Goal: Transaction & Acquisition: Purchase product/service

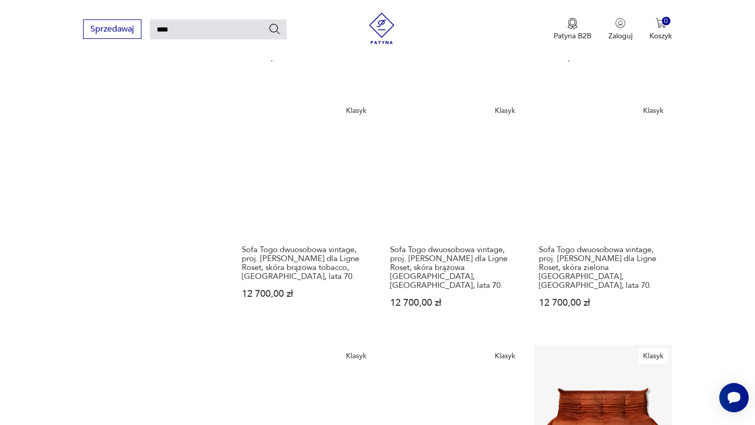
scroll to position [854, 0]
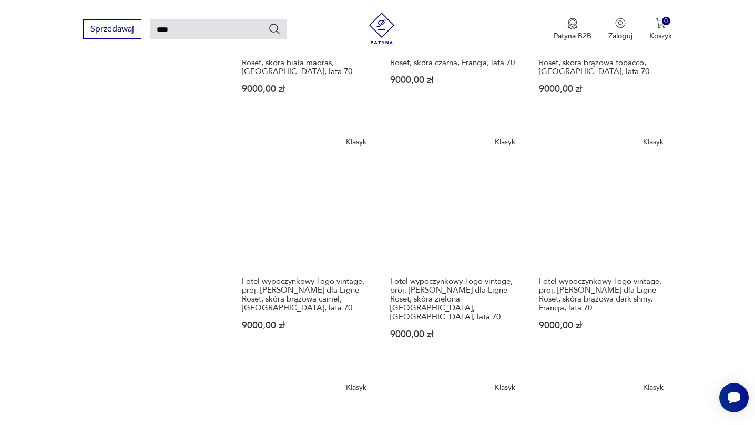
scroll to position [810, 0]
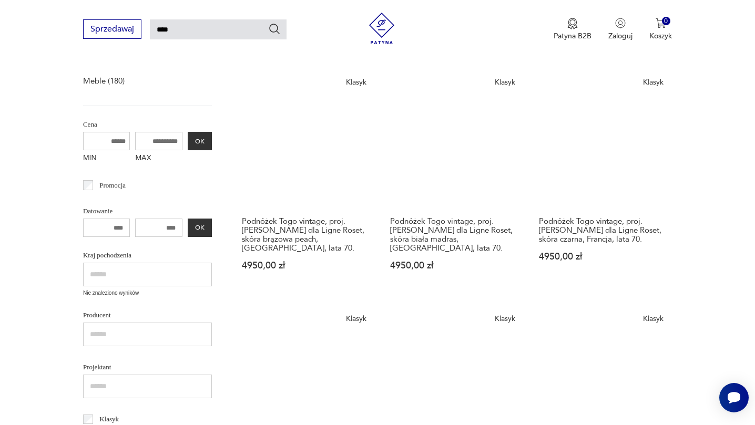
scroll to position [161, 0]
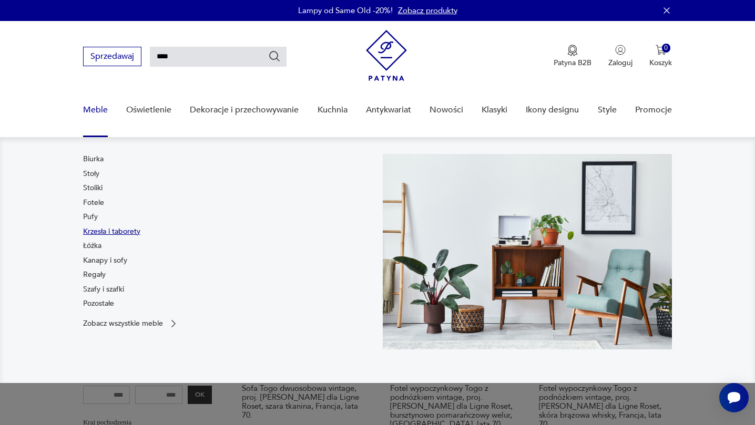
click at [96, 229] on link "Krzesła i taborety" at bounding box center [111, 232] width 57 height 11
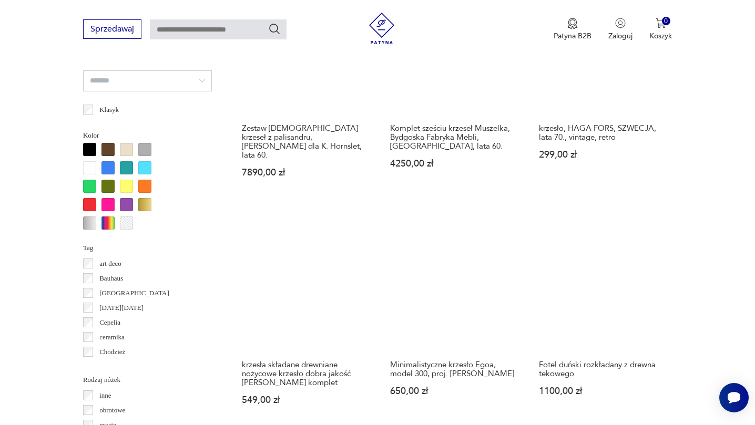
scroll to position [956, 0]
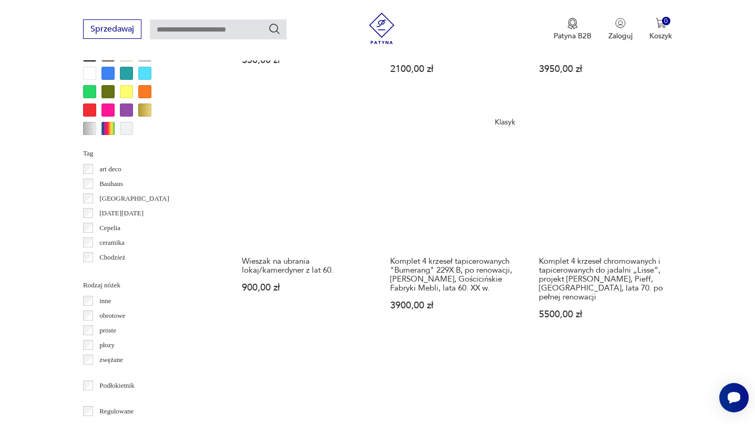
scroll to position [1046, 0]
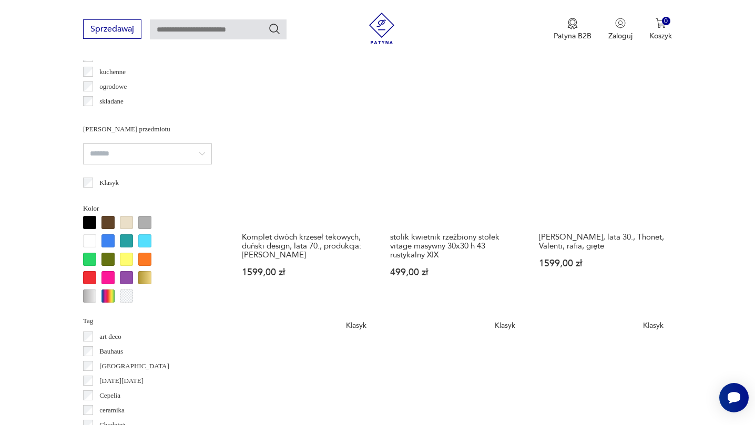
scroll to position [1081, 0]
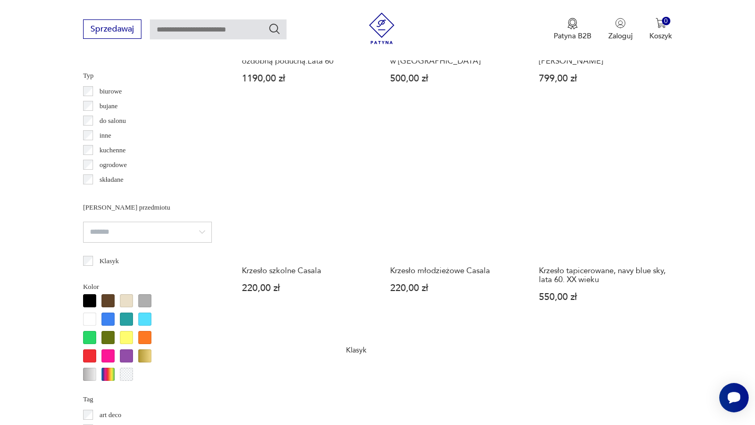
scroll to position [1025, 0]
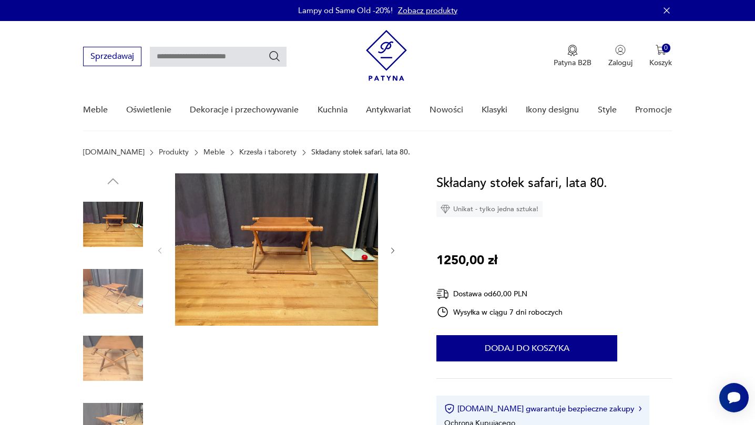
click at [108, 318] on img at bounding box center [113, 292] width 60 height 60
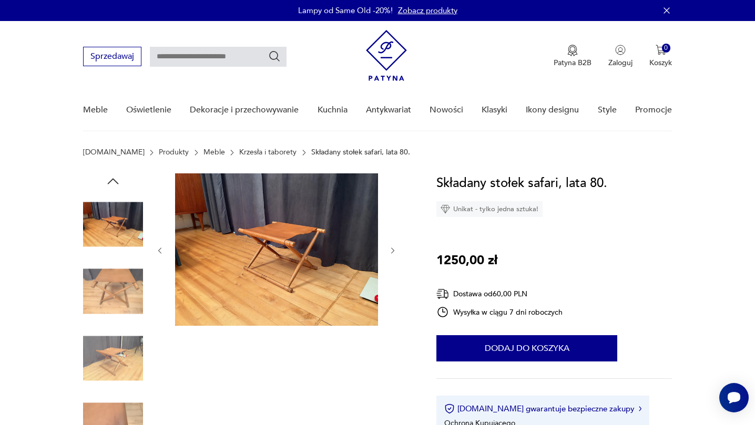
click at [111, 298] on img at bounding box center [113, 292] width 60 height 60
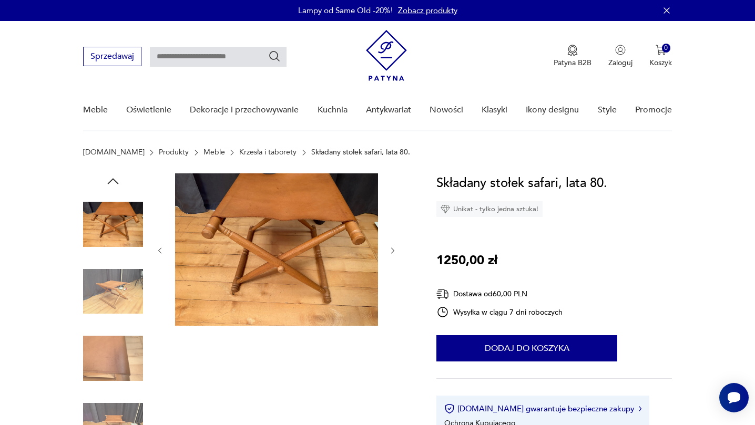
click at [111, 310] on img at bounding box center [113, 292] width 60 height 60
